Goal: Information Seeking & Learning: Compare options

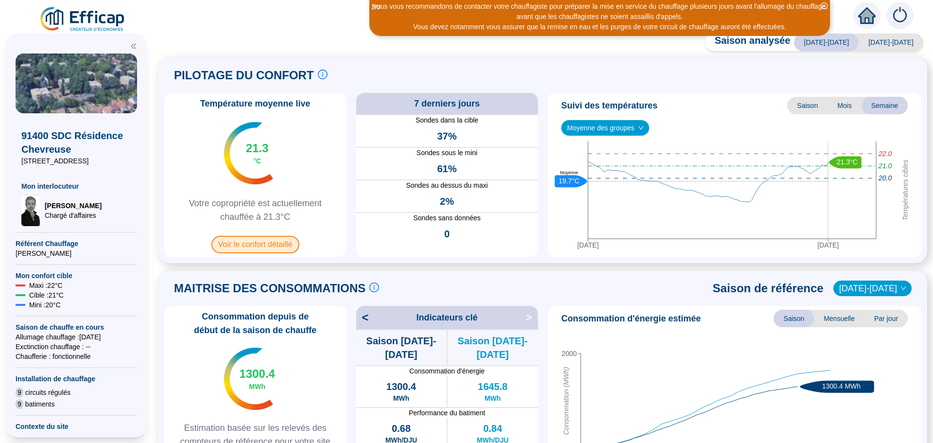
click at [269, 245] on span "Voir le confort détaillé" at bounding box center [255, 244] width 88 height 17
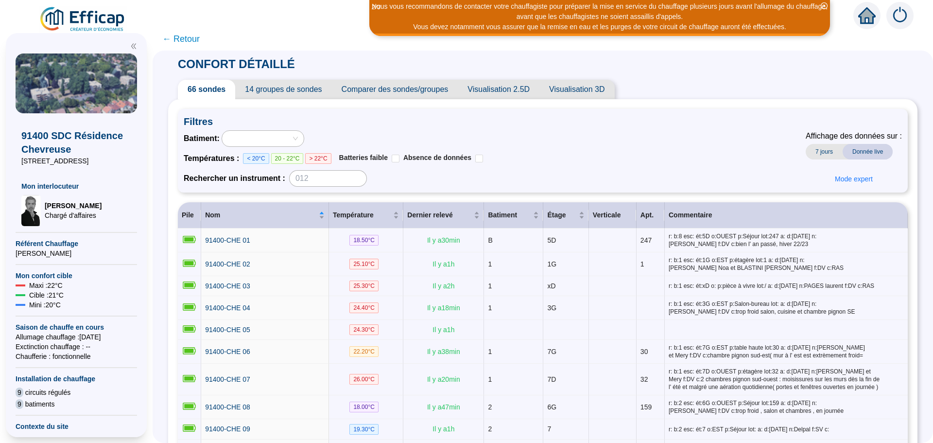
click at [443, 88] on span "Comparer des sondes/groupes" at bounding box center [395, 89] width 126 height 19
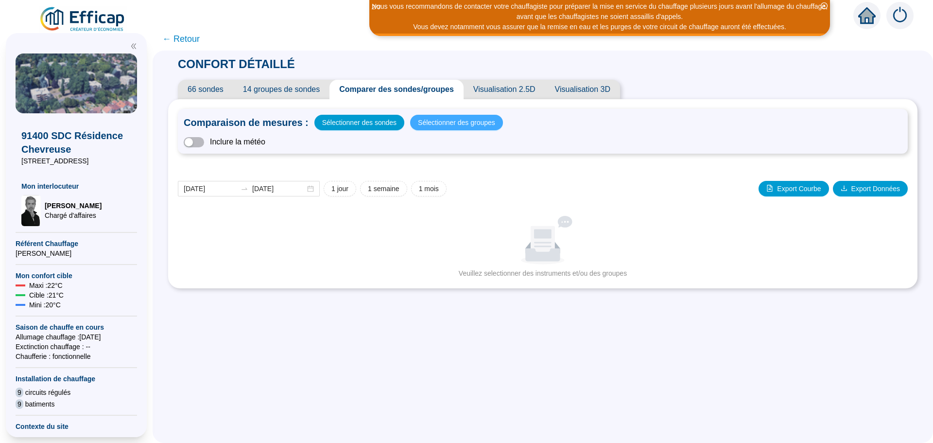
click at [438, 127] on span "Sélectionner des groupes" at bounding box center [456, 123] width 77 height 14
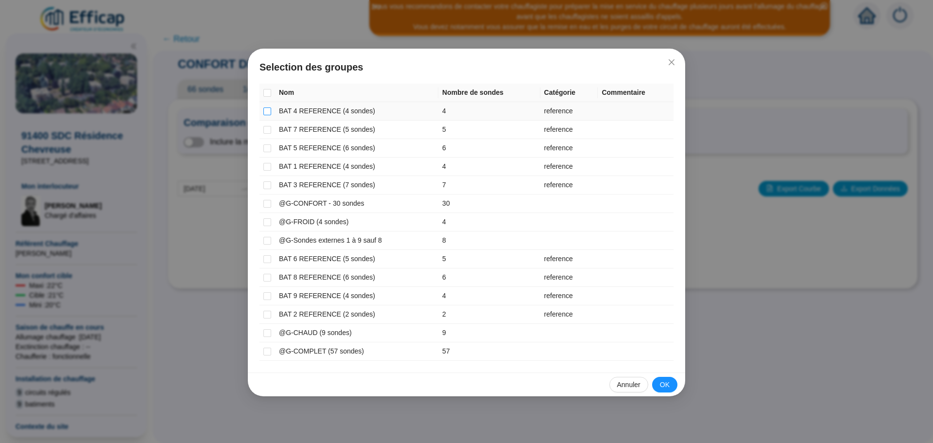
click at [269, 112] on input "checkbox" at bounding box center [267, 111] width 8 height 8
checkbox input "true"
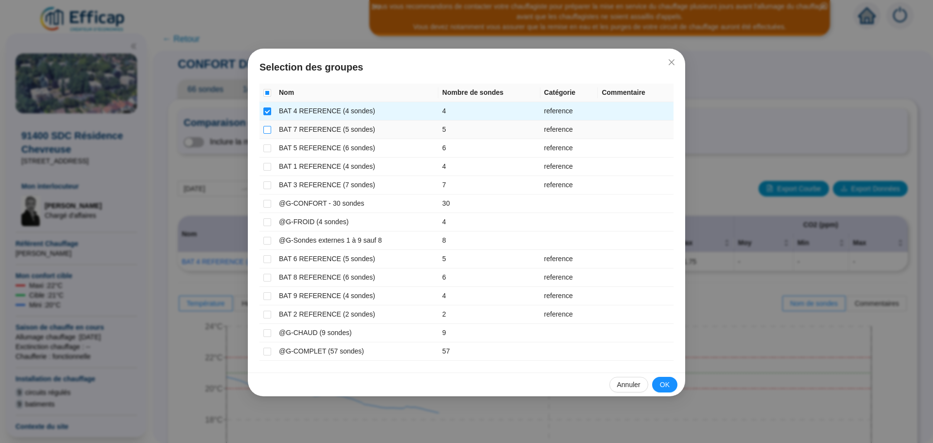
click at [267, 128] on input "checkbox" at bounding box center [267, 130] width 8 height 8
checkbox input "true"
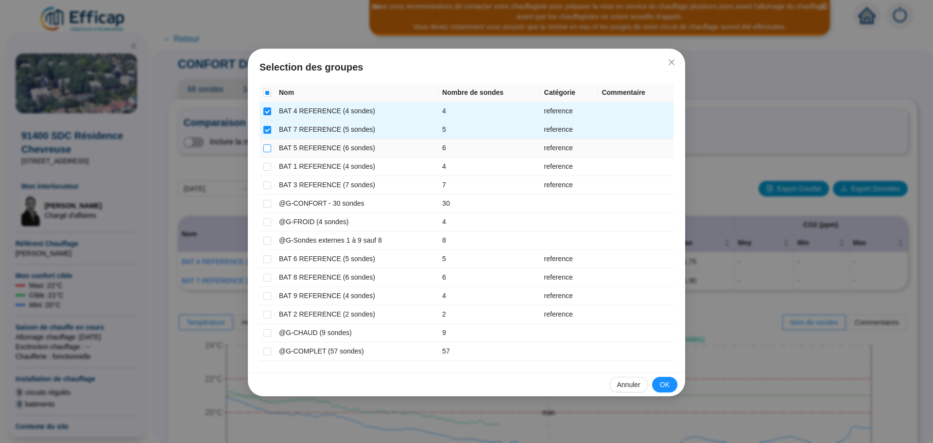
click at [268, 147] on input "checkbox" at bounding box center [267, 148] width 8 height 8
checkbox input "true"
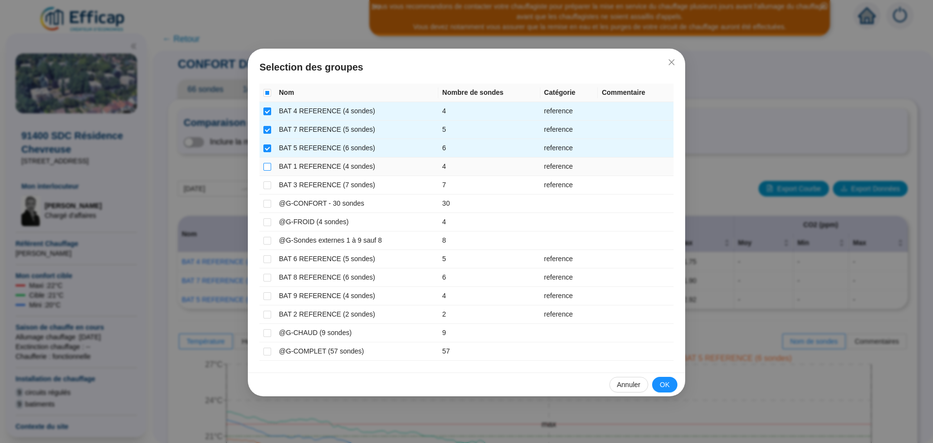
click at [269, 165] on input "checkbox" at bounding box center [267, 167] width 8 height 8
checkbox input "true"
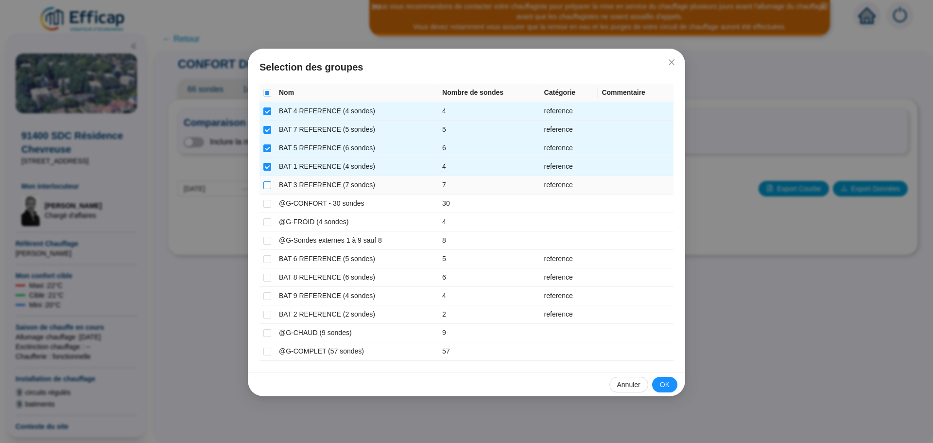
click at [264, 182] on input "checkbox" at bounding box center [267, 185] width 8 height 8
checkbox input "true"
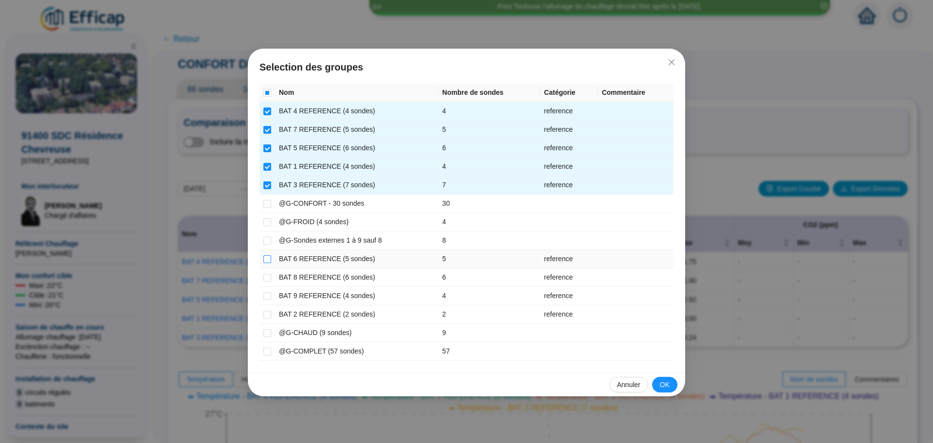
click at [264, 258] on input "checkbox" at bounding box center [267, 259] width 8 height 8
checkbox input "true"
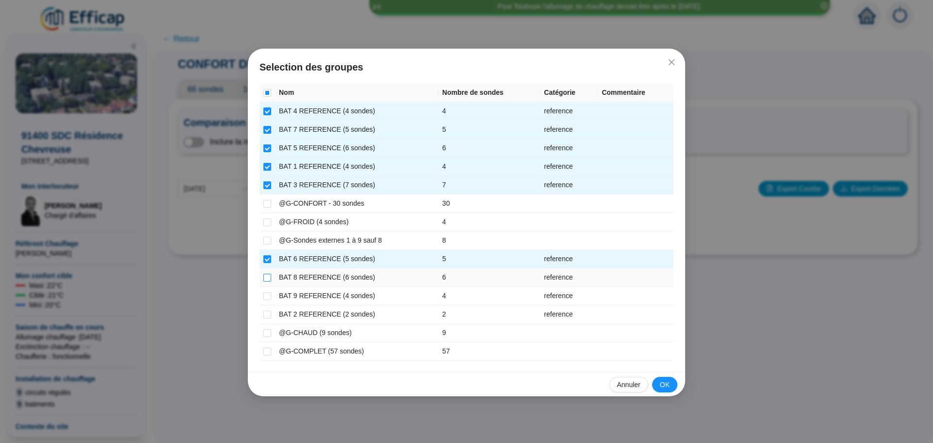
click at [264, 275] on input "checkbox" at bounding box center [267, 277] width 8 height 8
checkbox input "true"
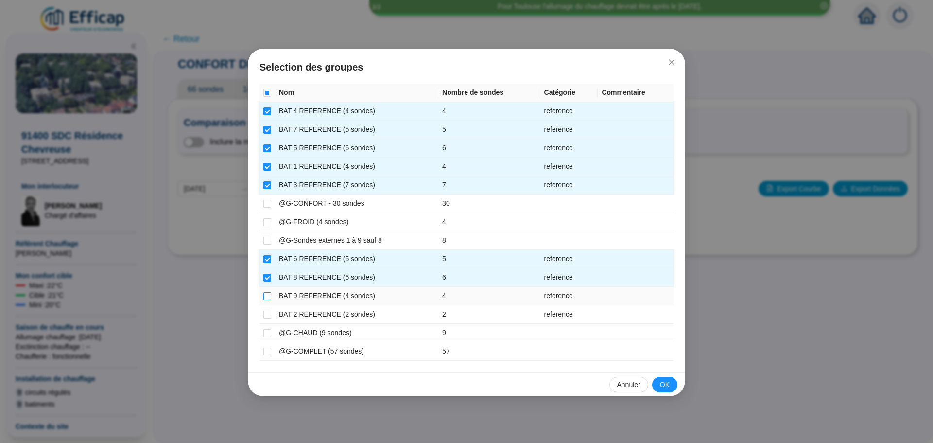
click at [267, 293] on input "checkbox" at bounding box center [267, 296] width 8 height 8
checkbox input "true"
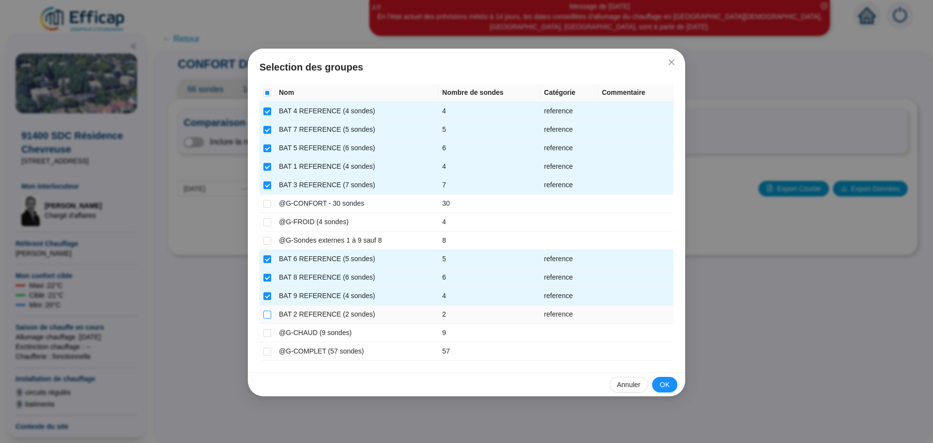
click at [268, 309] on label at bounding box center [267, 314] width 8 height 10
click at [268, 310] on input "checkbox" at bounding box center [267, 314] width 8 height 8
checkbox input "true"
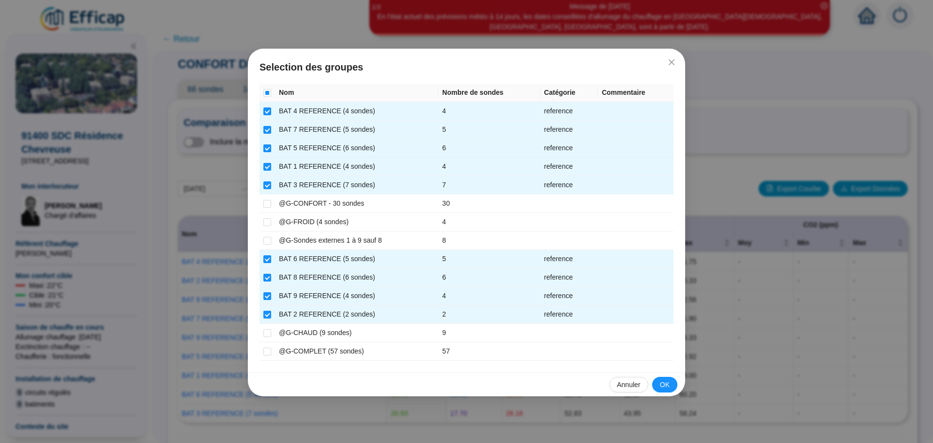
click at [670, 386] on button "OK" at bounding box center [664, 384] width 25 height 16
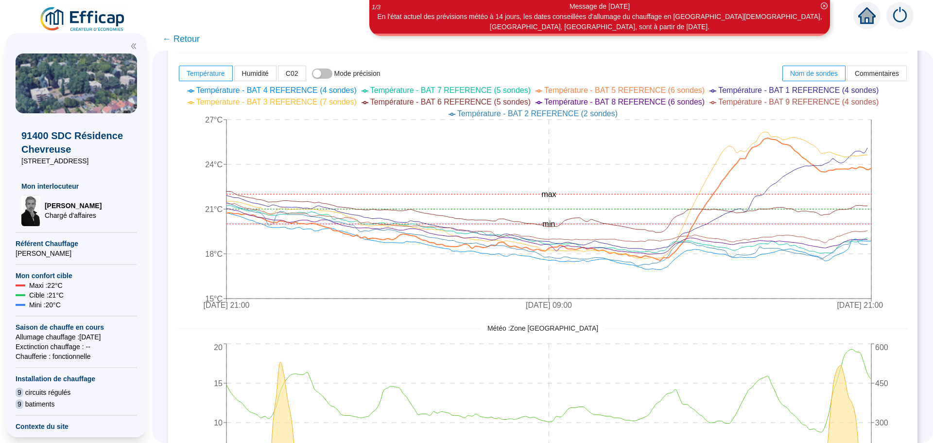
scroll to position [376, 0]
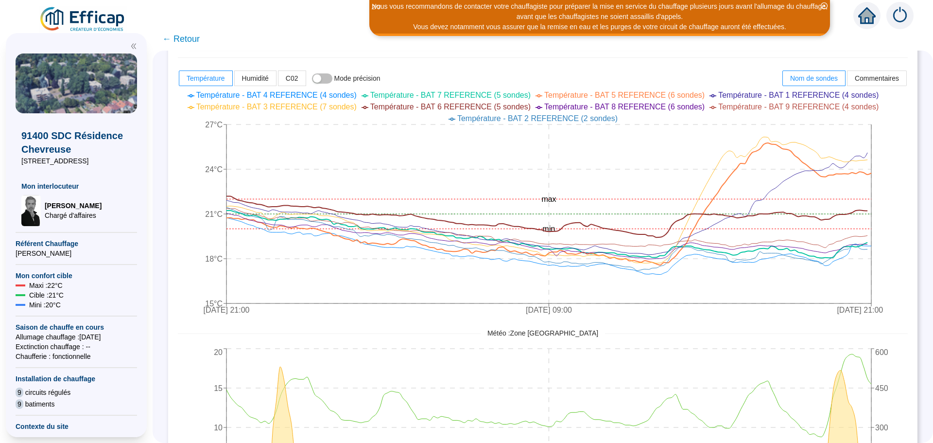
click at [190, 32] on span "← Retour" at bounding box center [543, 38] width 780 height 23
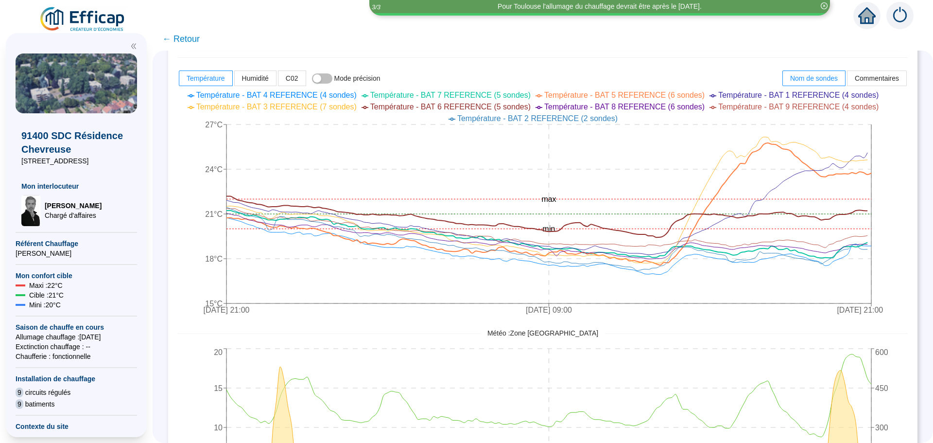
click at [189, 44] on span "← Retour" at bounding box center [180, 39] width 37 height 14
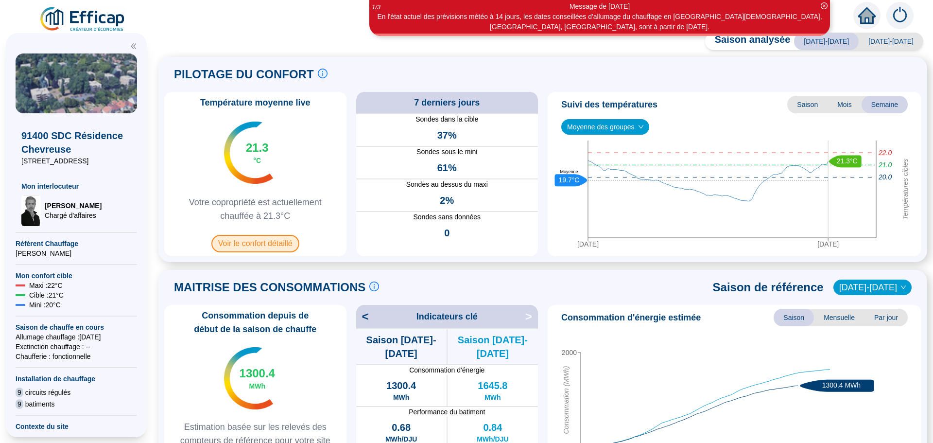
click at [276, 246] on span "Voir le confort détaillé" at bounding box center [255, 243] width 88 height 17
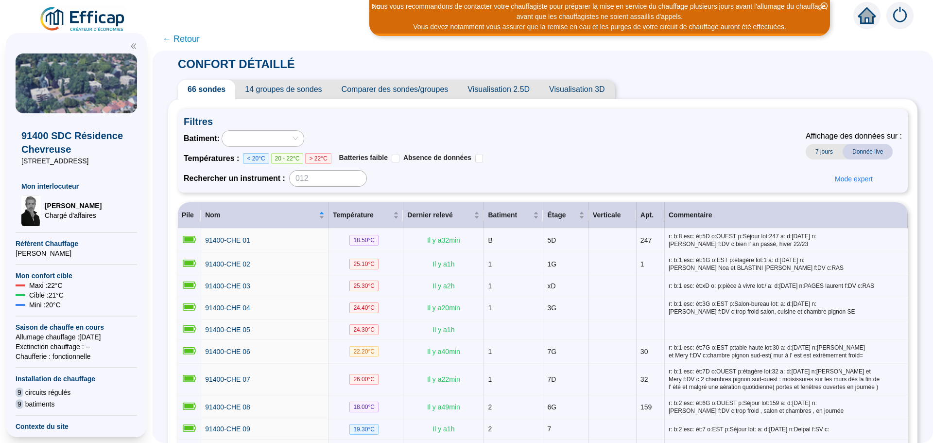
click at [413, 91] on span "Comparer des sondes/groupes" at bounding box center [395, 89] width 126 height 19
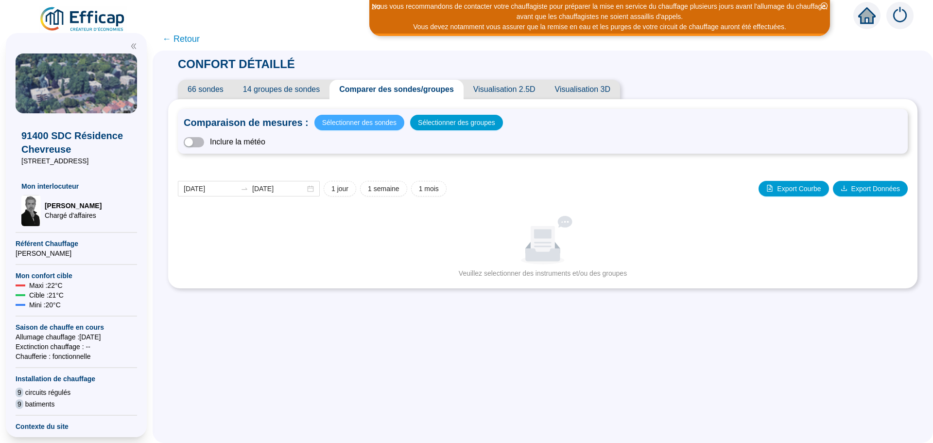
click at [346, 124] on span "Sélectionner des sondes" at bounding box center [359, 123] width 74 height 14
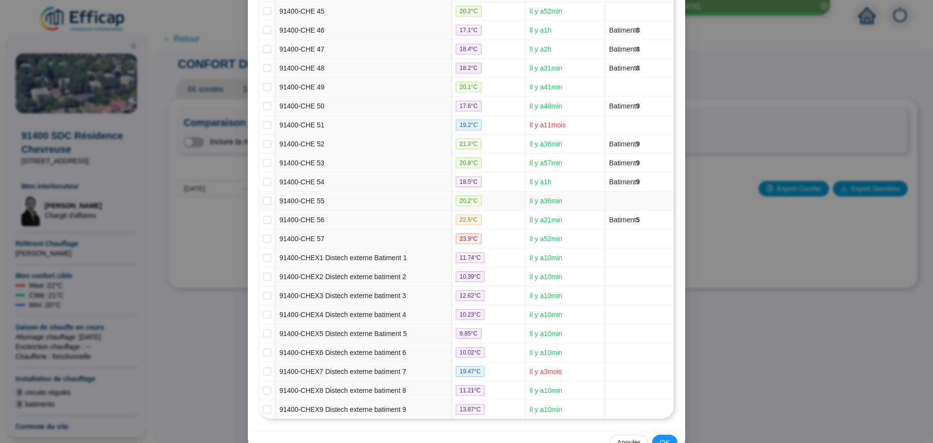
scroll to position [994, 0]
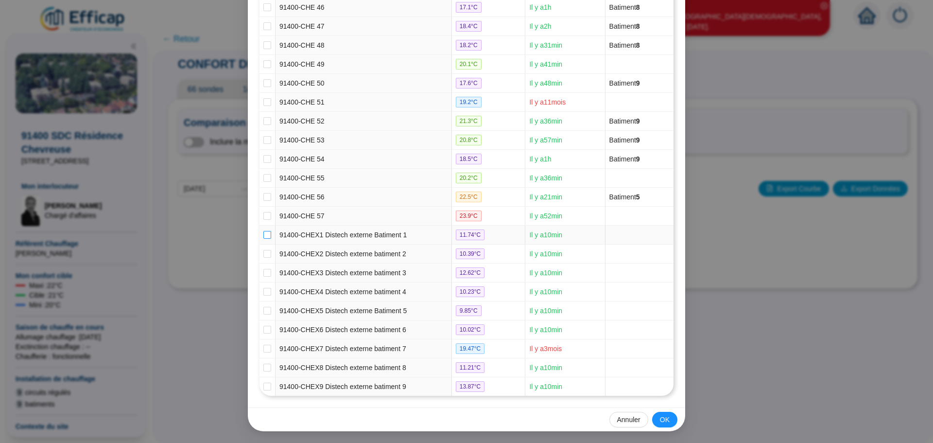
click at [267, 233] on input "checkbox" at bounding box center [267, 235] width 8 height 8
checkbox input "true"
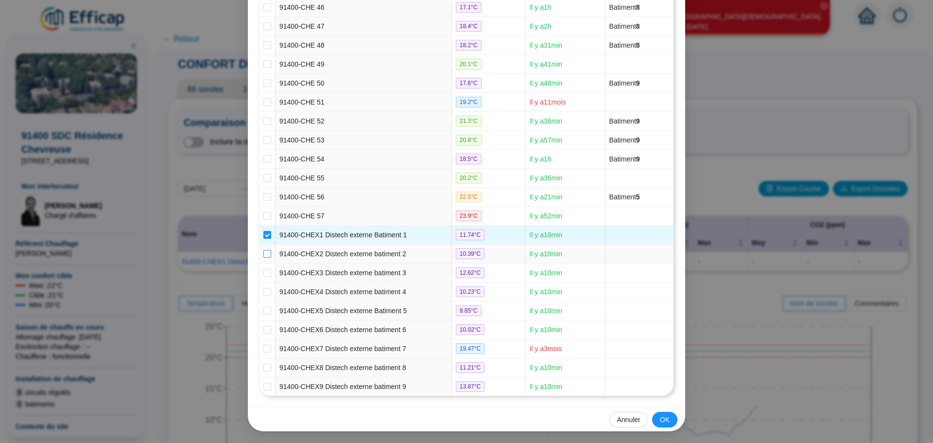
click at [263, 253] on input "checkbox" at bounding box center [267, 254] width 8 height 8
checkbox input "true"
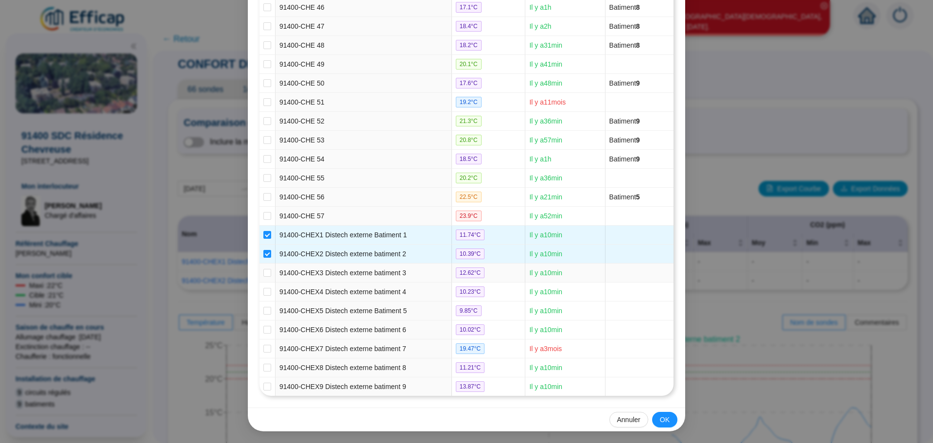
drag, startPoint x: 264, startPoint y: 273, endPoint x: 264, endPoint y: 280, distance: 6.3
click at [265, 274] on input "checkbox" at bounding box center [267, 273] width 8 height 8
checkbox input "true"
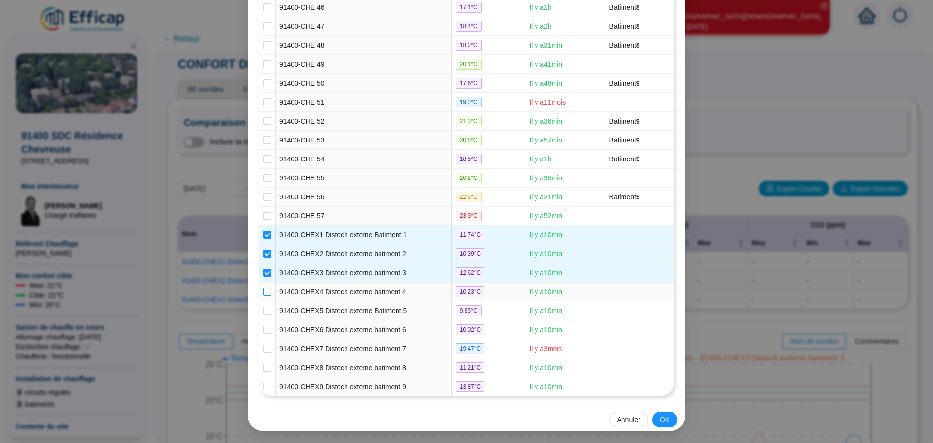
click at [264, 292] on input "checkbox" at bounding box center [267, 292] width 8 height 8
checkbox input "true"
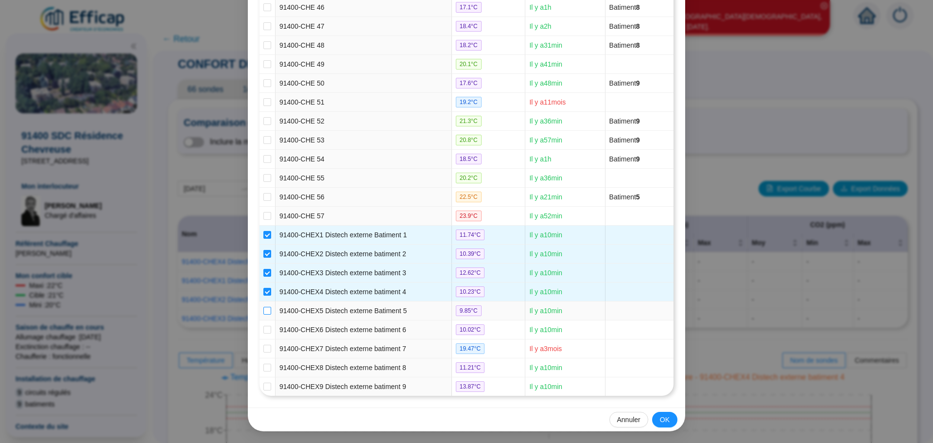
click at [263, 312] on input "checkbox" at bounding box center [267, 311] width 8 height 8
checkbox input "true"
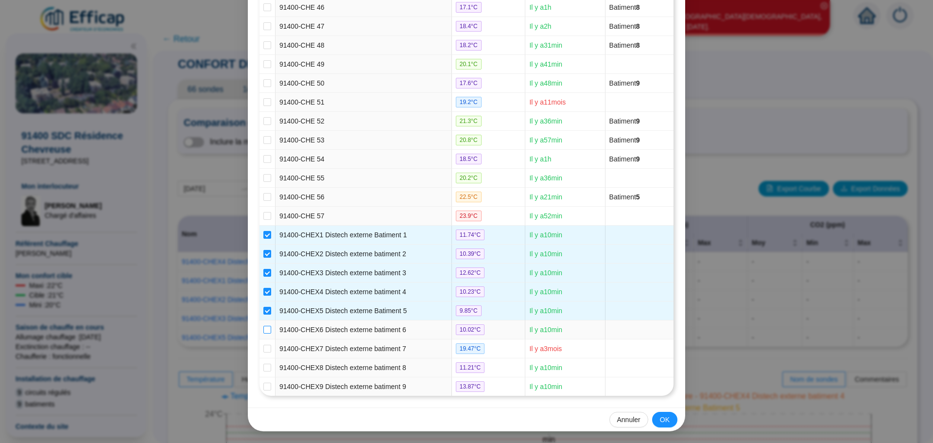
click at [263, 328] on input "checkbox" at bounding box center [267, 329] width 8 height 8
checkbox input "true"
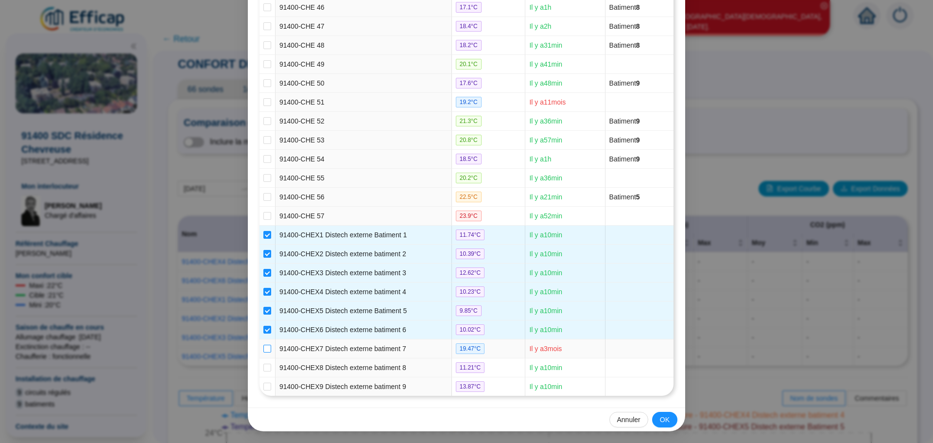
click at [267, 343] on label at bounding box center [267, 348] width 8 height 10
click at [267, 344] on input "checkbox" at bounding box center [267, 348] width 8 height 8
checkbox input "true"
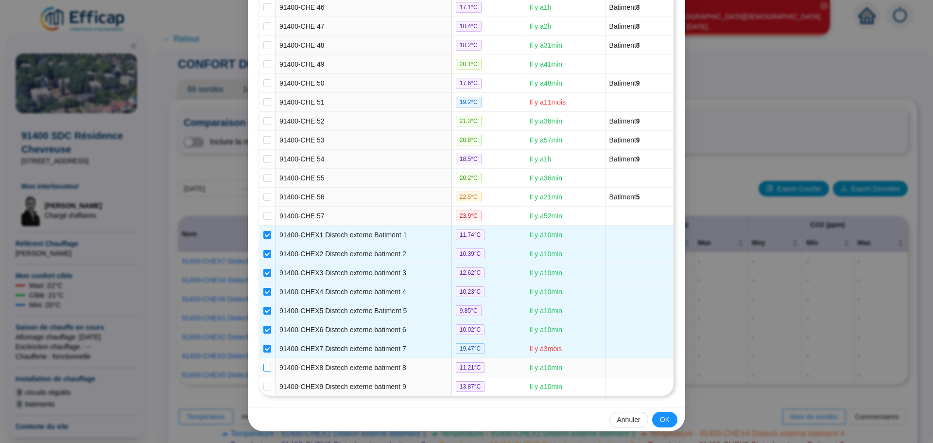
click at [263, 368] on input "checkbox" at bounding box center [267, 367] width 8 height 8
checkbox input "true"
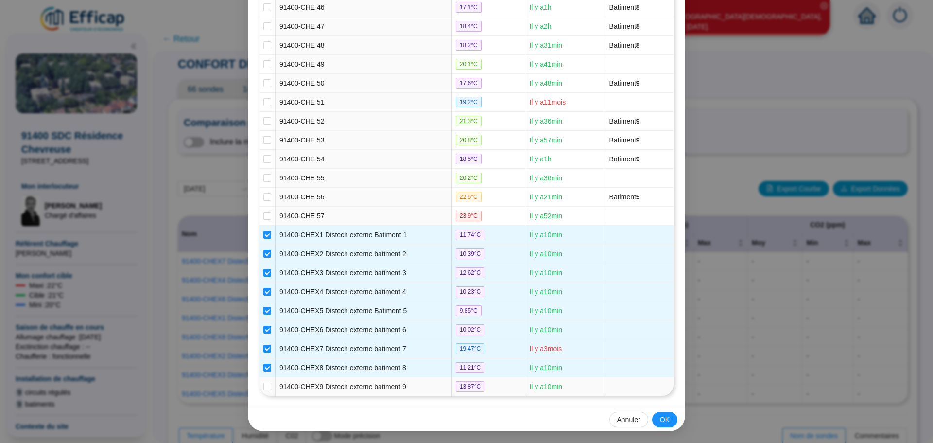
click at [268, 386] on td at bounding box center [267, 386] width 16 height 18
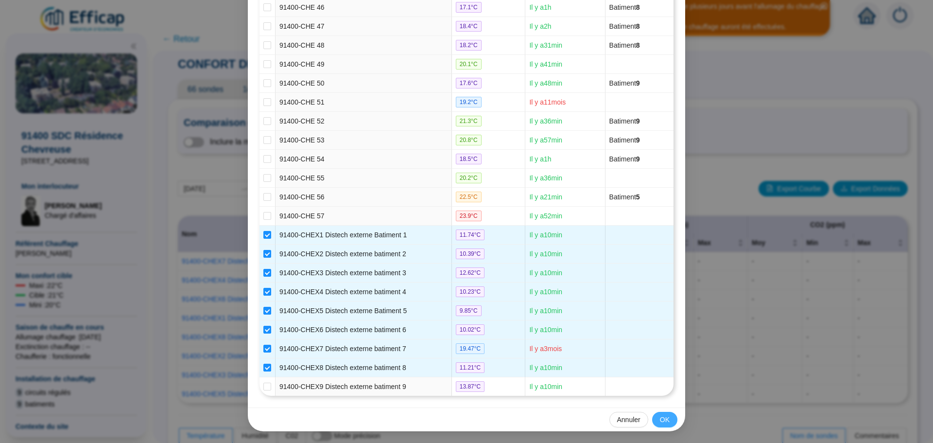
click at [653, 421] on button "OK" at bounding box center [664, 419] width 25 height 16
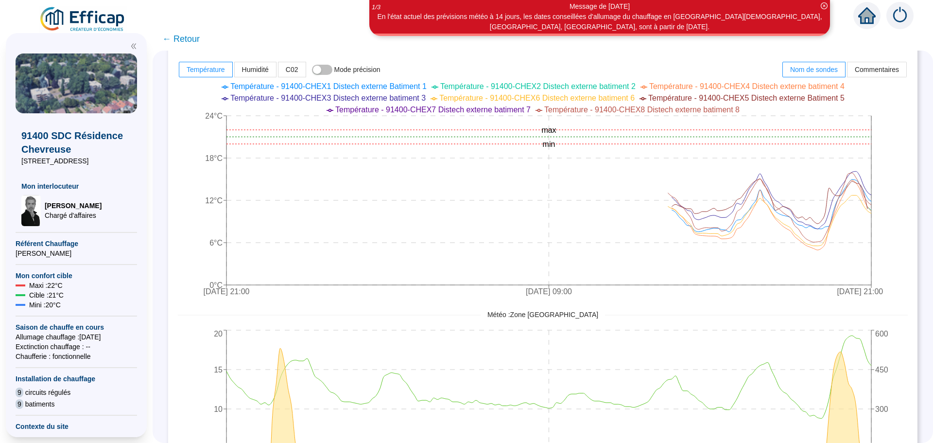
scroll to position [373, 0]
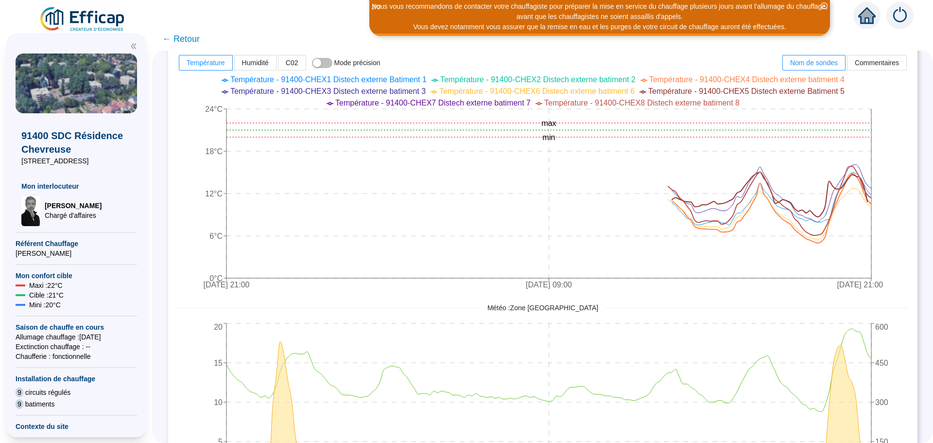
click at [188, 36] on span "← Retour" at bounding box center [180, 39] width 37 height 14
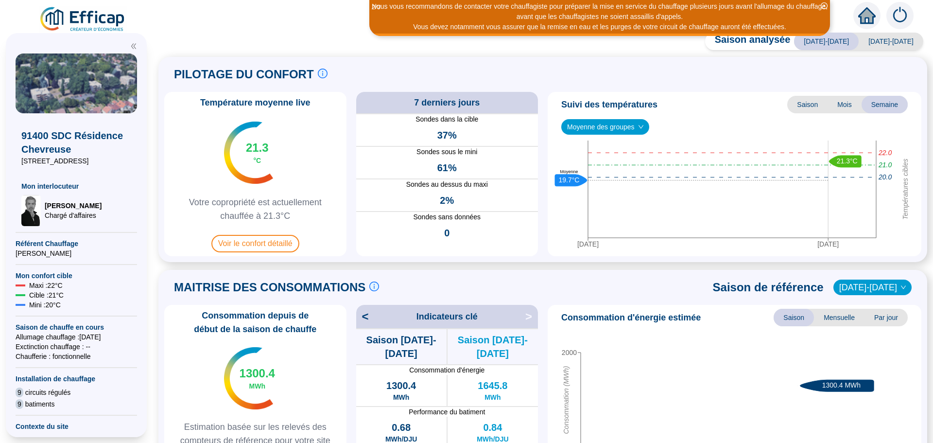
click at [188, 40] on div "Saison analysée [DATE]-[DATE] [DATE]-[DATE] PILOTAGE DU CONFORT Le pilotage du …" at bounding box center [543, 239] width 780 height 405
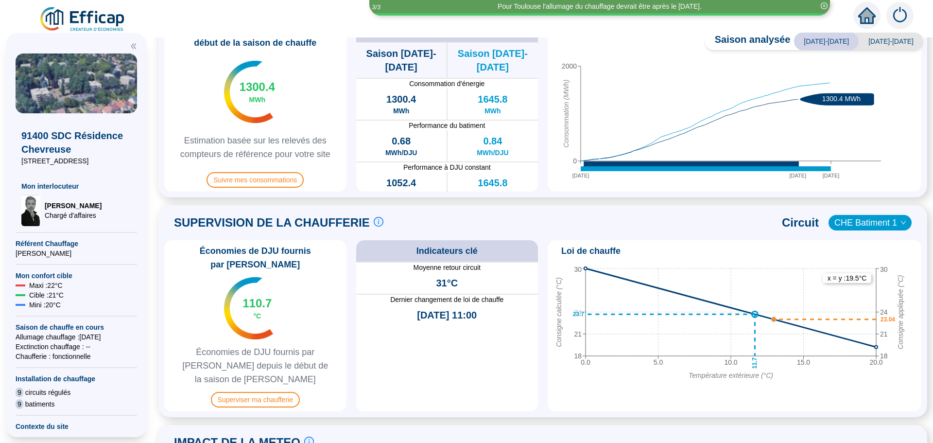
scroll to position [340, 0]
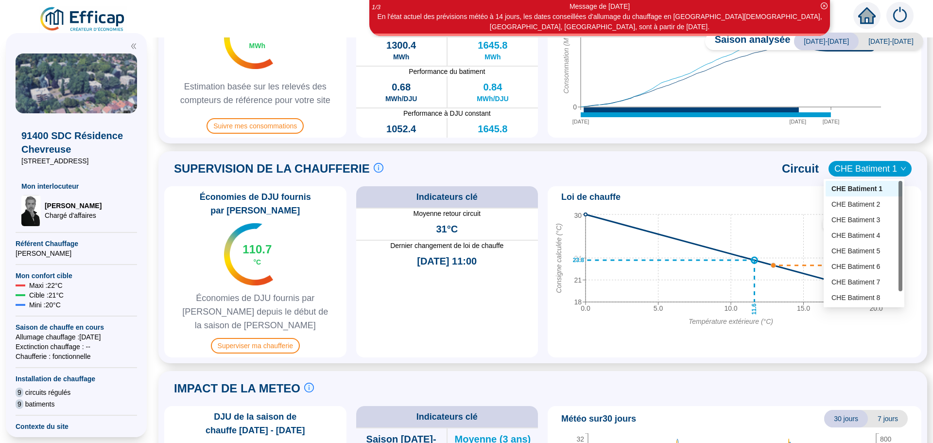
click at [888, 168] on span "CHE Batiment 1" at bounding box center [869, 168] width 71 height 15
click at [880, 202] on div "CHE Batiment 2" at bounding box center [863, 204] width 65 height 10
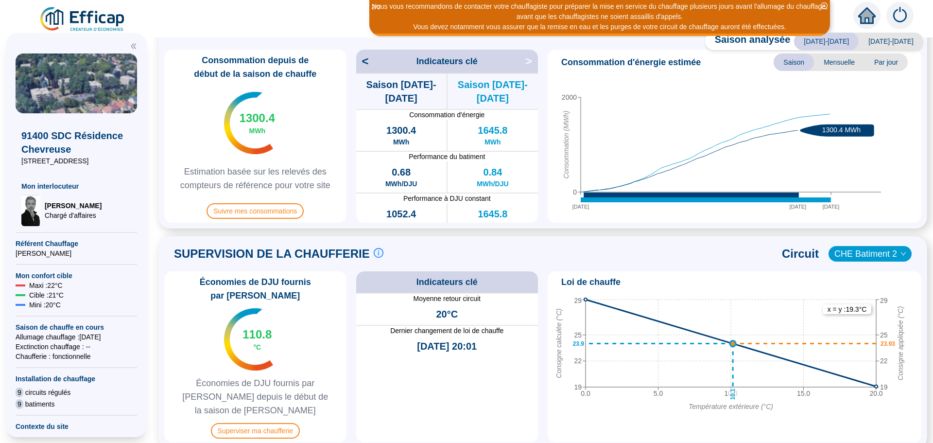
scroll to position [272, 0]
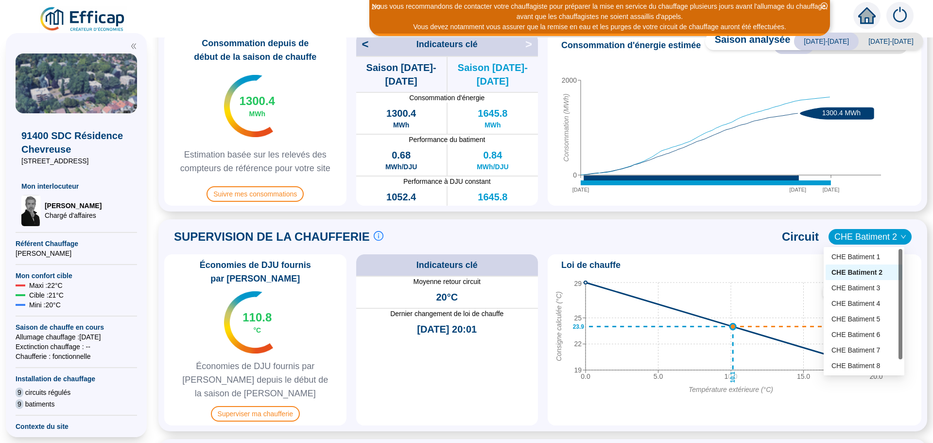
click at [899, 235] on div "CHE Batiment 2" at bounding box center [869, 237] width 83 height 16
click at [861, 319] on div "CHE Batiment 5" at bounding box center [863, 319] width 65 height 10
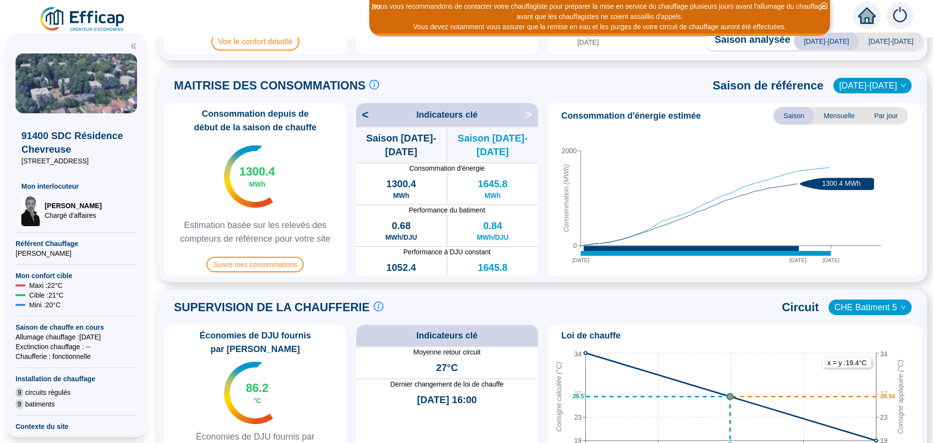
scroll to position [194, 0]
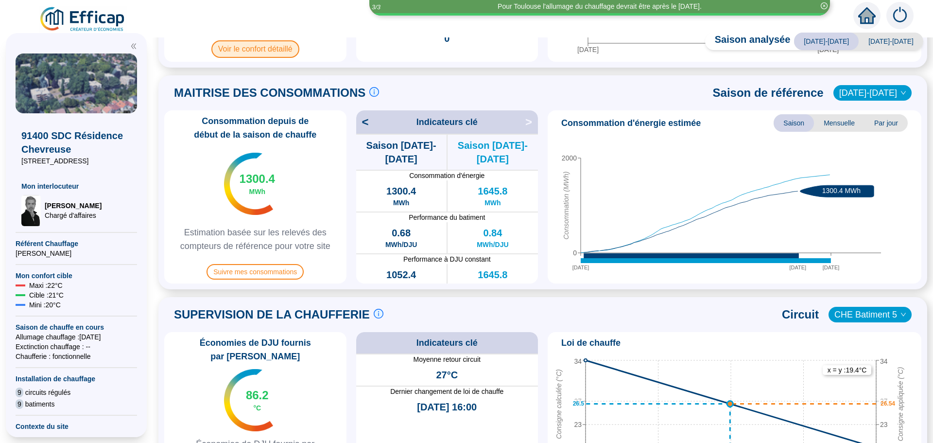
click at [268, 50] on span "Voir le confort détaillé" at bounding box center [255, 48] width 88 height 17
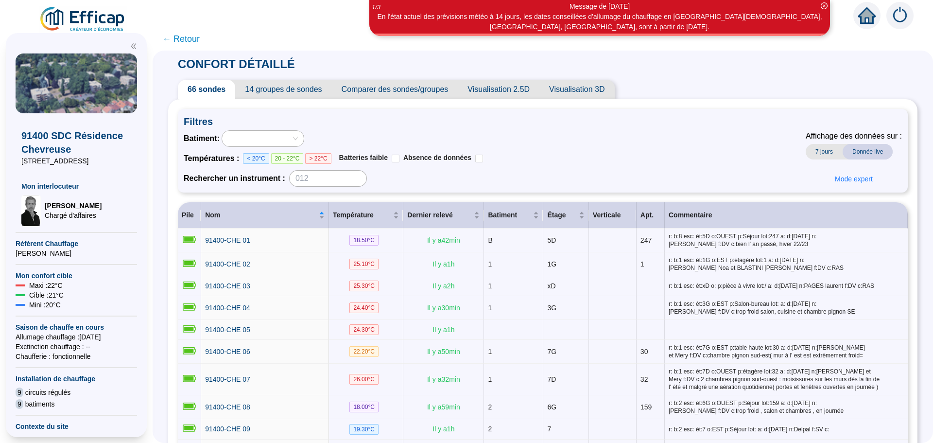
click at [404, 92] on span "Comparer des sondes/groupes" at bounding box center [395, 89] width 126 height 19
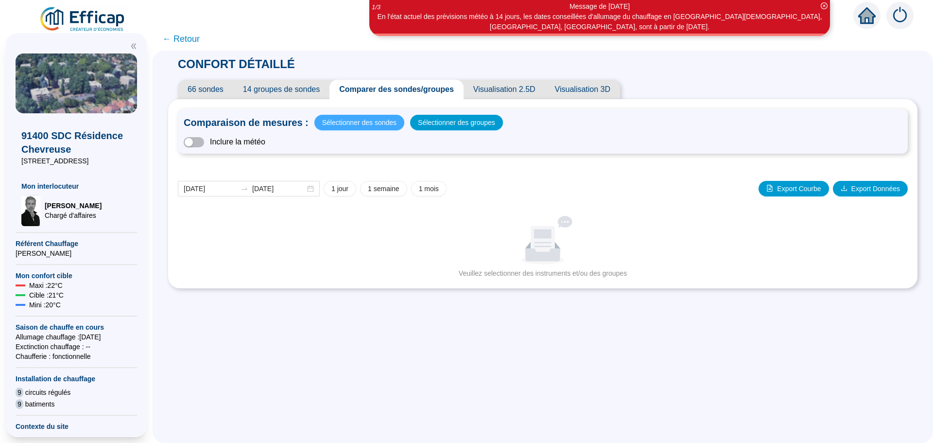
click at [381, 125] on span "Sélectionner des sondes" at bounding box center [359, 123] width 74 height 14
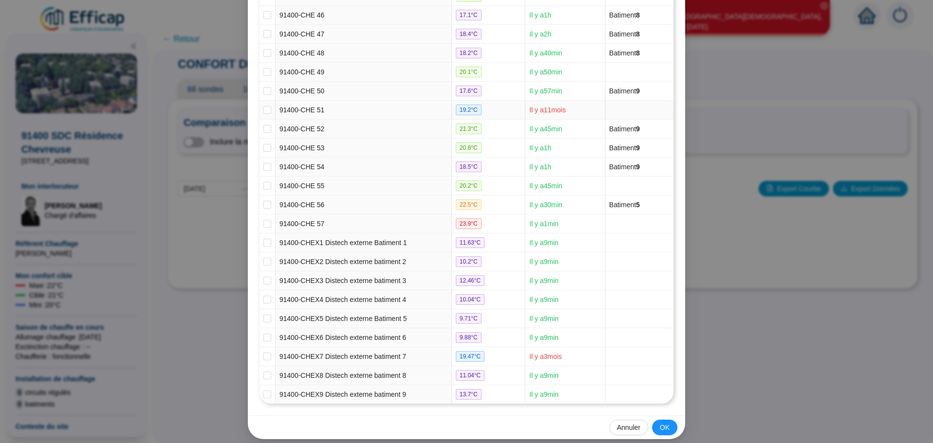
scroll to position [994, 0]
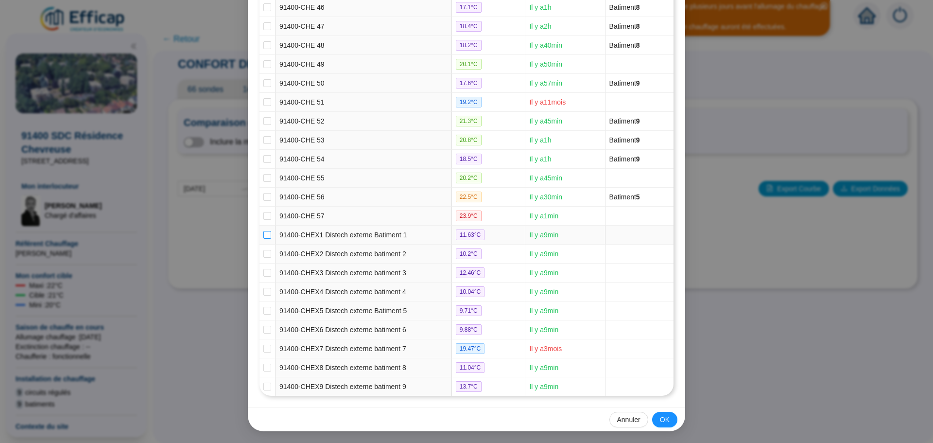
click at [263, 235] on input "checkbox" at bounding box center [267, 235] width 8 height 8
checkbox input "true"
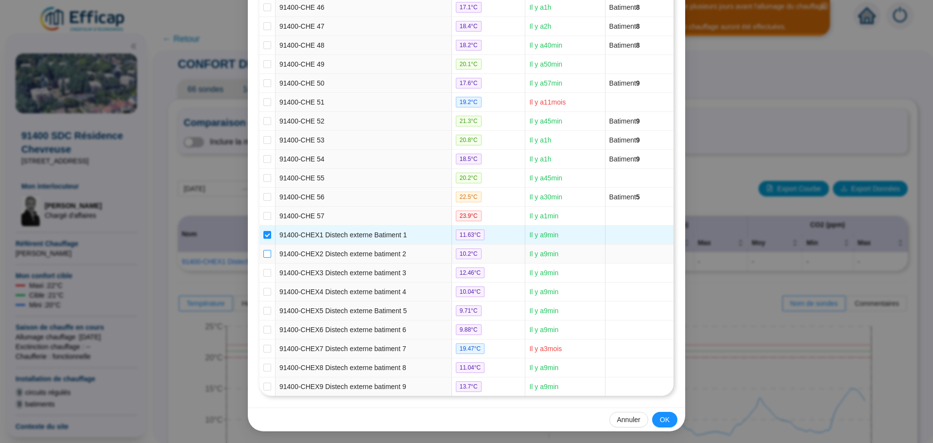
click at [263, 252] on input "checkbox" at bounding box center [267, 254] width 8 height 8
checkbox input "true"
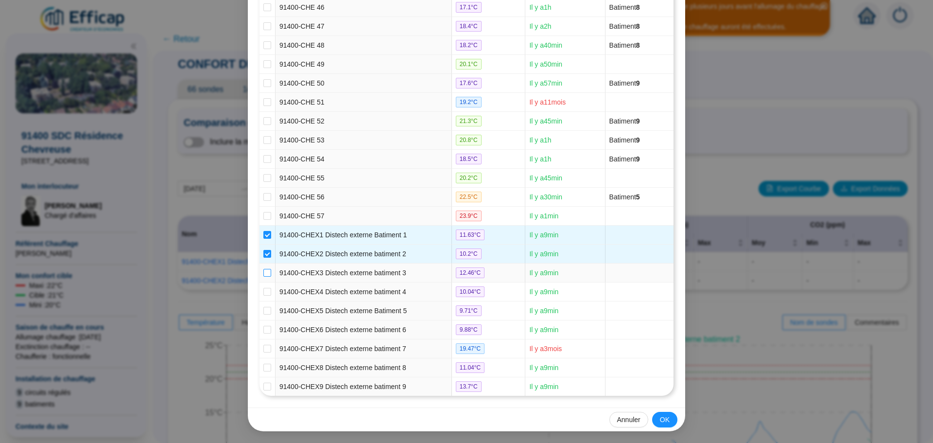
drag, startPoint x: 260, startPoint y: 270, endPoint x: 260, endPoint y: 275, distance: 5.3
click at [263, 269] on input "checkbox" at bounding box center [267, 273] width 8 height 8
checkbox input "true"
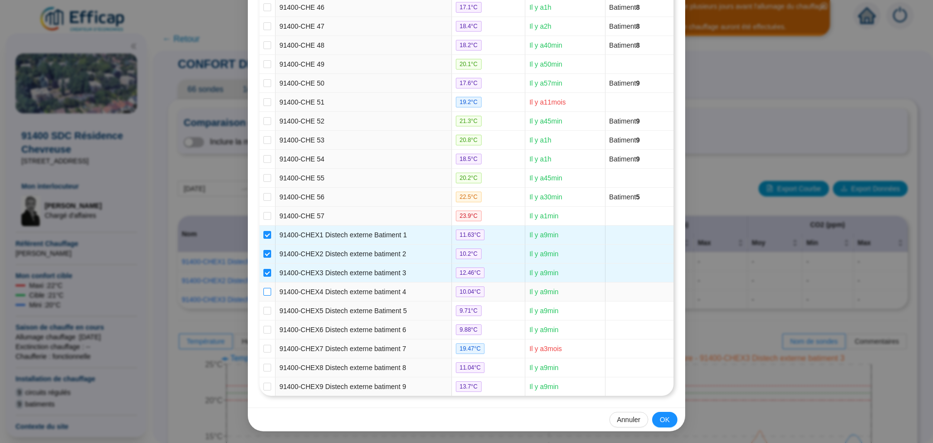
click at [265, 293] on input "checkbox" at bounding box center [267, 292] width 8 height 8
checkbox input "true"
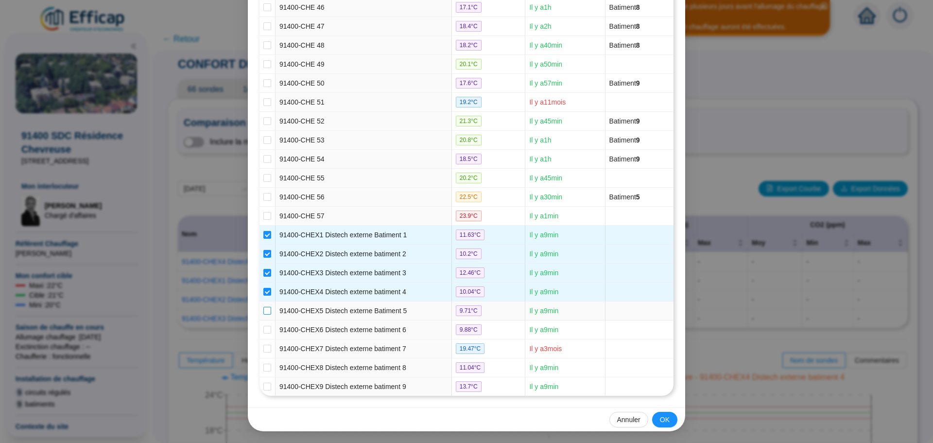
click at [263, 309] on input "checkbox" at bounding box center [267, 311] width 8 height 8
checkbox input "true"
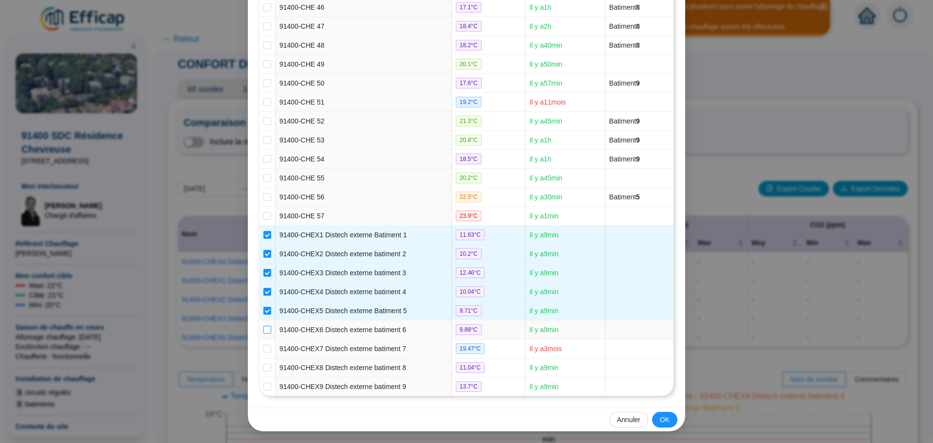
click at [263, 329] on input "checkbox" at bounding box center [267, 329] width 8 height 8
checkbox input "true"
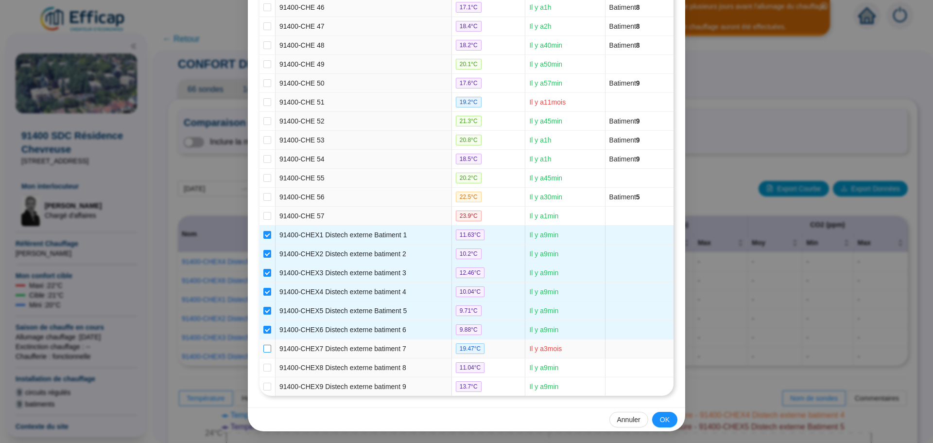
click at [263, 348] on input "checkbox" at bounding box center [267, 348] width 8 height 8
checkbox input "true"
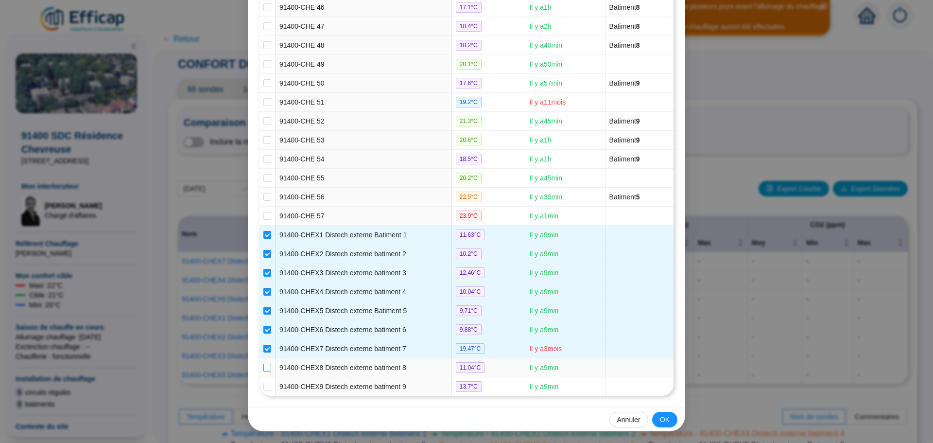
click at [263, 369] on input "checkbox" at bounding box center [267, 367] width 8 height 8
checkbox input "true"
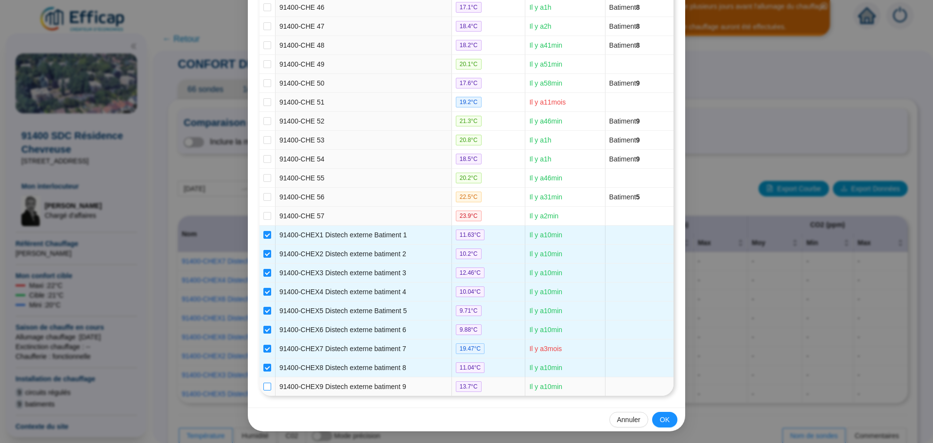
click at [266, 386] on input "checkbox" at bounding box center [267, 386] width 8 height 8
checkbox input "true"
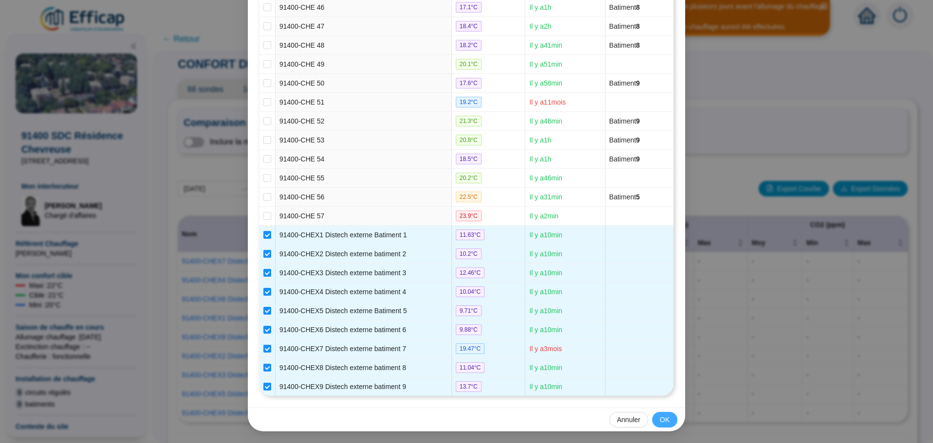
click at [660, 420] on span "OK" at bounding box center [665, 419] width 10 height 10
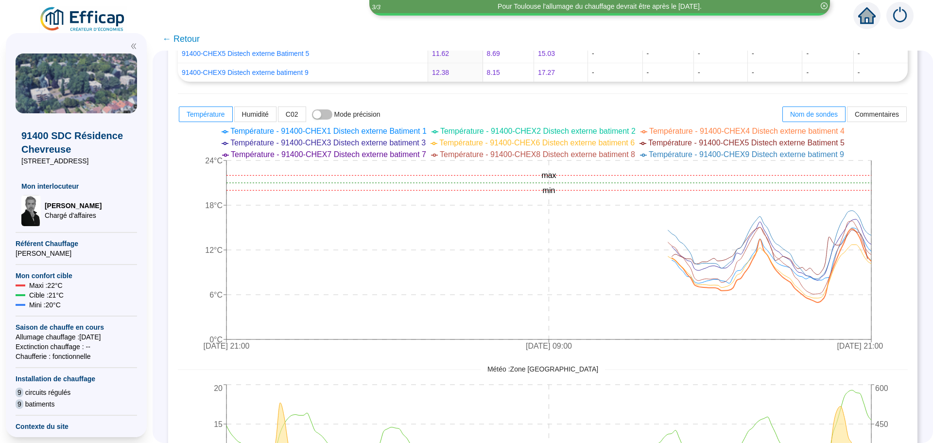
scroll to position [389, 0]
